Goal: Transaction & Acquisition: Purchase product/service

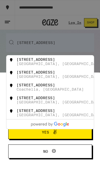
click at [24, 61] on div "134 South Coronado Street" at bounding box center [36, 59] width 38 height 4
type input "134 South Coronado Street, Los Angeles, CA"
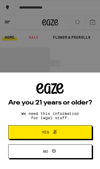
click at [69, 132] on span "Yes" at bounding box center [50, 132] width 41 height 7
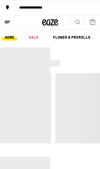
click at [76, 20] on icon at bounding box center [78, 22] width 6 height 6
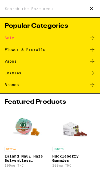
click at [21, 11] on input "Search for Products" at bounding box center [44, 8] width 79 height 5
click at [18, 7] on input "Search for Products" at bounding box center [44, 8] width 79 height 5
click at [98, 4] on button at bounding box center [91, 8] width 17 height 17
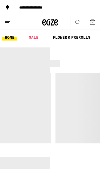
click at [78, 22] on icon at bounding box center [78, 22] width 6 height 6
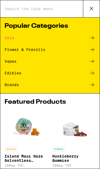
click at [10, 48] on div "Flower & Prerolls" at bounding box center [25, 50] width 41 height 4
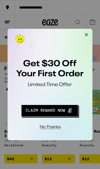
click at [64, 101] on button "Redirect to URL" at bounding box center [44, 100] width 66 height 14
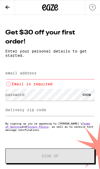
click at [11, 74] on label "email address" at bounding box center [20, 73] width 31 height 4
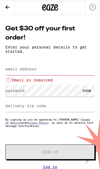
type input "[EMAIL_ADDRESS][DOMAIN_NAME]"
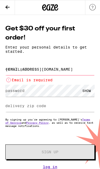
scroll to position [2, 0]
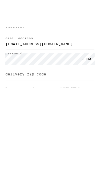
click at [20, 99] on label "delivery zip code" at bounding box center [25, 101] width 41 height 4
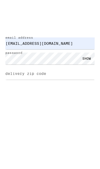
type input "90057"
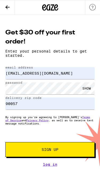
click at [55, 166] on link "Log In" at bounding box center [50, 165] width 90 height 4
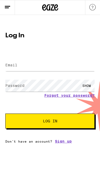
click at [14, 67] on label "Email" at bounding box center [11, 65] width 12 height 4
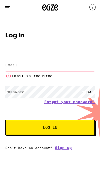
type input "[EMAIL_ADDRESS][DOMAIN_NAME]"
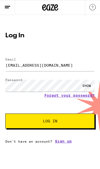
click at [71, 122] on span "Log In" at bounding box center [50, 121] width 46 height 4
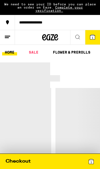
click at [97, 37] on button "1" at bounding box center [92, 37] width 15 height 14
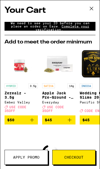
click at [92, 10] on icon at bounding box center [92, 9] width 8 height 8
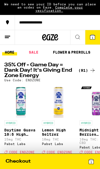
click at [79, 40] on icon at bounding box center [78, 37] width 6 height 6
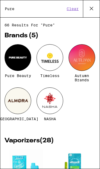
type input "Pure"
click at [13, 62] on div at bounding box center [18, 57] width 27 height 27
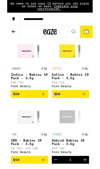
scroll to position [331, 0]
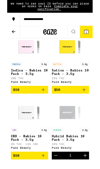
click at [92, 109] on icon "Add to bag" at bounding box center [90, 105] width 6 height 6
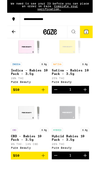
click at [92, 36] on span "2" at bounding box center [93, 37] width 2 height 3
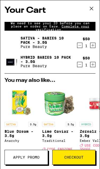
click at [78, 66] on icon "Decrement" at bounding box center [80, 64] width 5 height 6
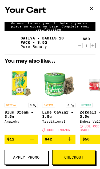
click at [23, 159] on span "Apply Promo" at bounding box center [26, 158] width 26 height 4
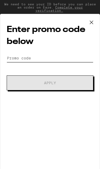
click at [20, 57] on input "Promo Code" at bounding box center [50, 58] width 87 height 8
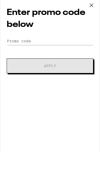
click at [93, 18] on icon at bounding box center [92, 22] width 8 height 8
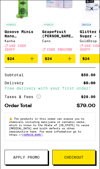
scroll to position [89, 0]
click at [75, 157] on span "Checkout" at bounding box center [73, 158] width 19 height 4
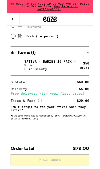
scroll to position [244, 0]
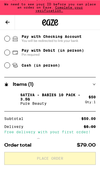
click at [21, 66] on span "Cash (in person)" at bounding box center [36, 65] width 48 height 6
click at [10, 66] on input "Cash (in person)" at bounding box center [7, 65] width 5 height 5
radio input "true"
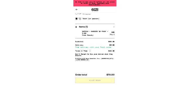
scroll to position [230, 0]
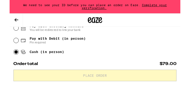
click at [41, 2] on div "We need to see your ID before you can place an order on Eaze. Complete your ver…" at bounding box center [95, 7] width 190 height 15
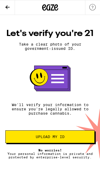
click at [67, 144] on button "Upload my ID" at bounding box center [50, 137] width 90 height 13
click at [61, 139] on span "Upload my ID" at bounding box center [50, 137] width 29 height 4
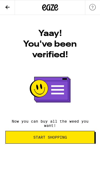
click at [76, 138] on span "Start Shopping" at bounding box center [50, 138] width 80 height 4
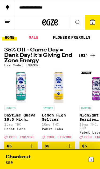
click at [94, 159] on icon at bounding box center [91, 159] width 5 height 5
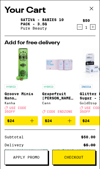
click at [75, 160] on span "Checkout" at bounding box center [73, 158] width 19 height 4
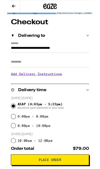
scroll to position [32, 0]
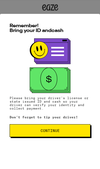
click at [69, 132] on span "Continue" at bounding box center [50, 131] width 72 height 4
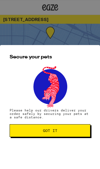
click at [71, 136] on button "Got it" at bounding box center [50, 131] width 81 height 13
